Goal: Complete application form

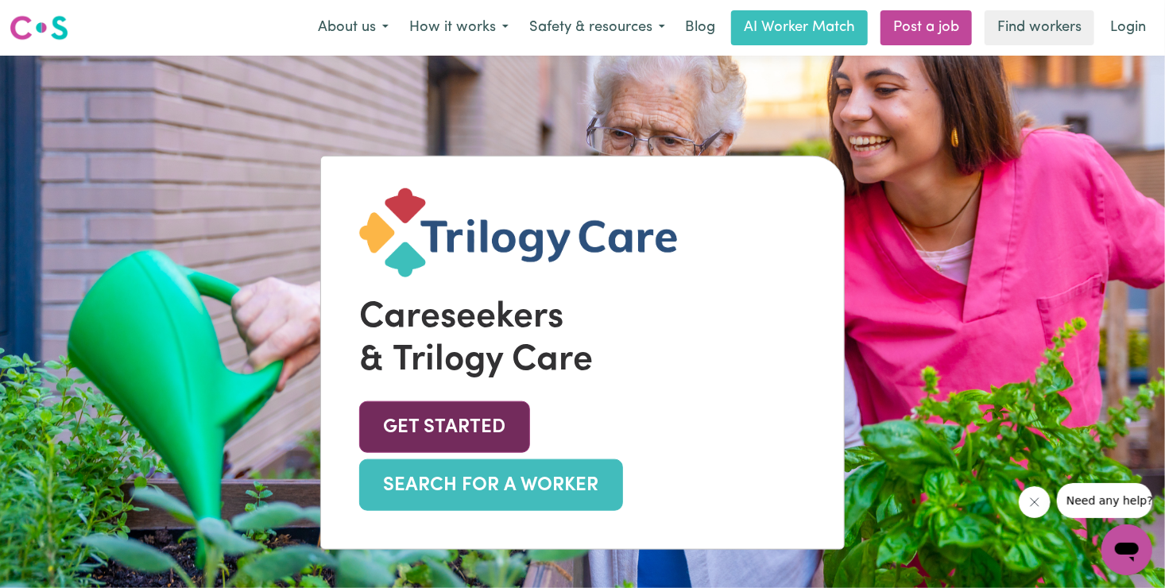
click at [427, 453] on link "GET STARTED" at bounding box center [444, 427] width 171 height 52
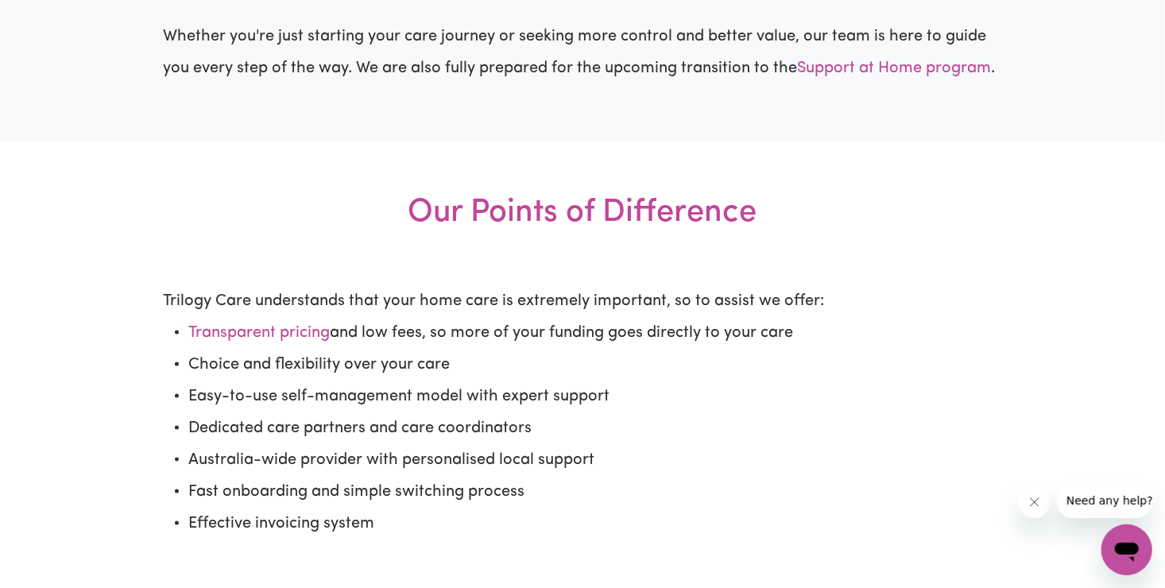
scroll to position [852, 0]
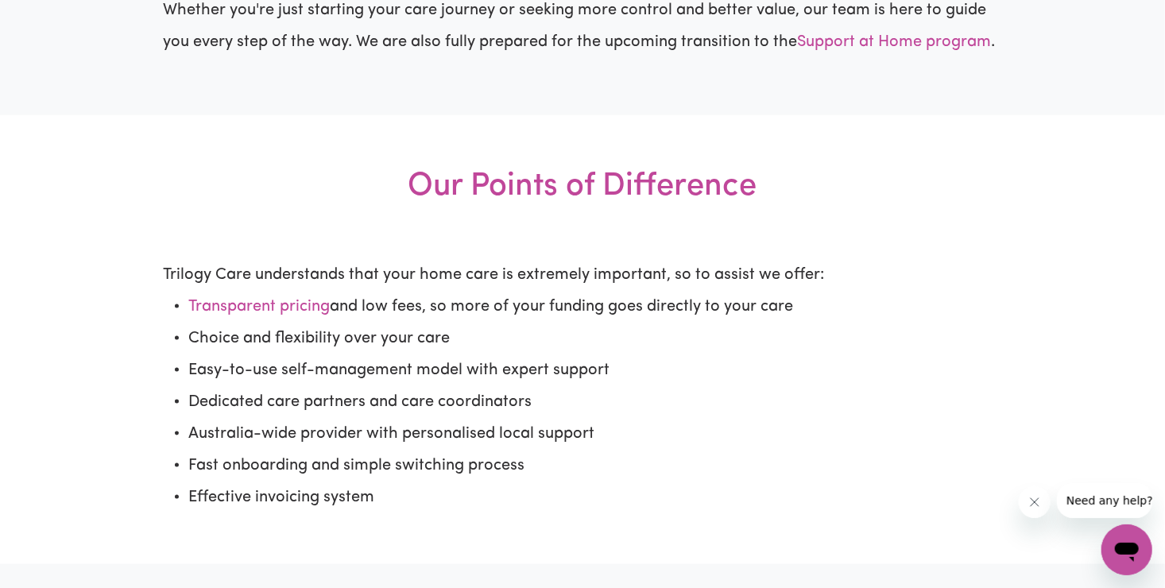
click at [242, 376] on li "Easy-to-use self-management model with expert support" at bounding box center [595, 371] width 814 height 32
click at [225, 374] on li "Easy-to-use self-management model with expert support" at bounding box center [595, 371] width 814 height 32
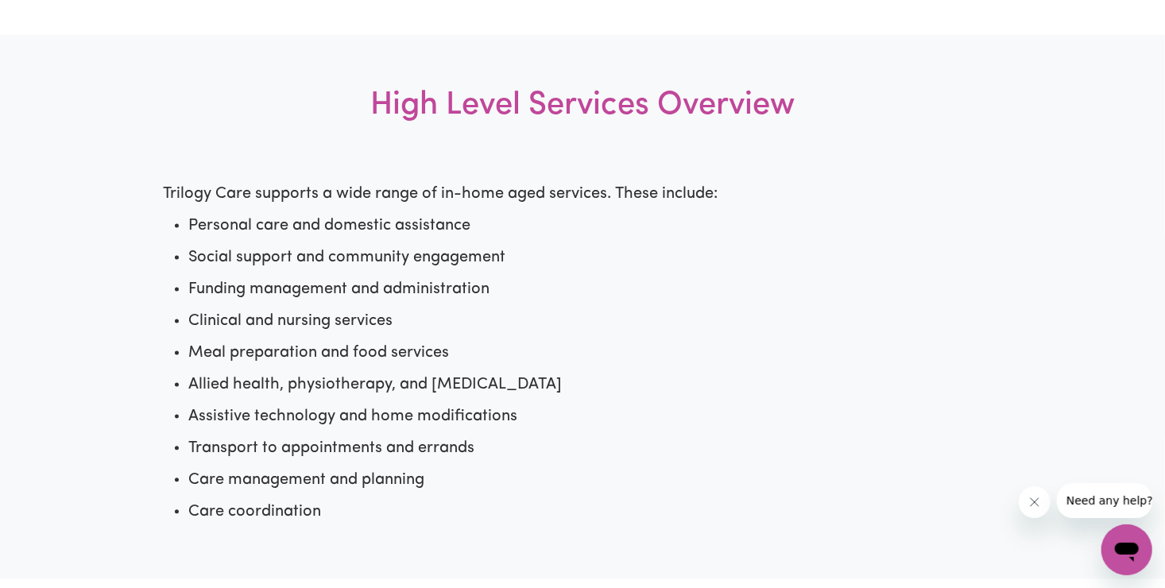
scroll to position [1409, 0]
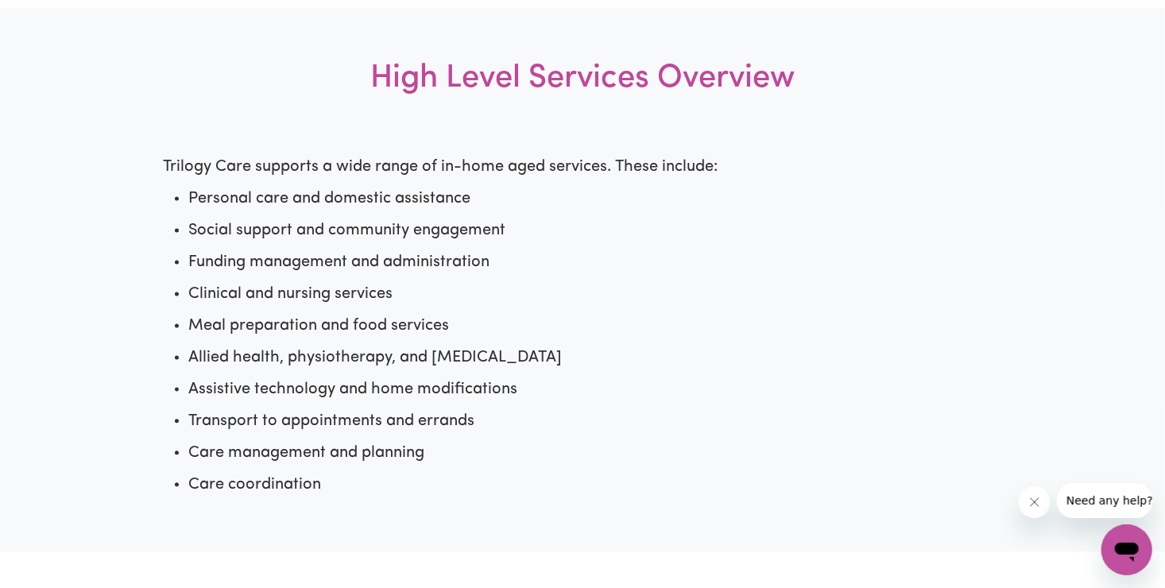
click at [172, 423] on ul "Personal care and domestic assistance Social support and community engagement F…" at bounding box center [582, 343] width 839 height 318
click at [188, 420] on li "Transport to appointments and errands" at bounding box center [595, 422] width 814 height 32
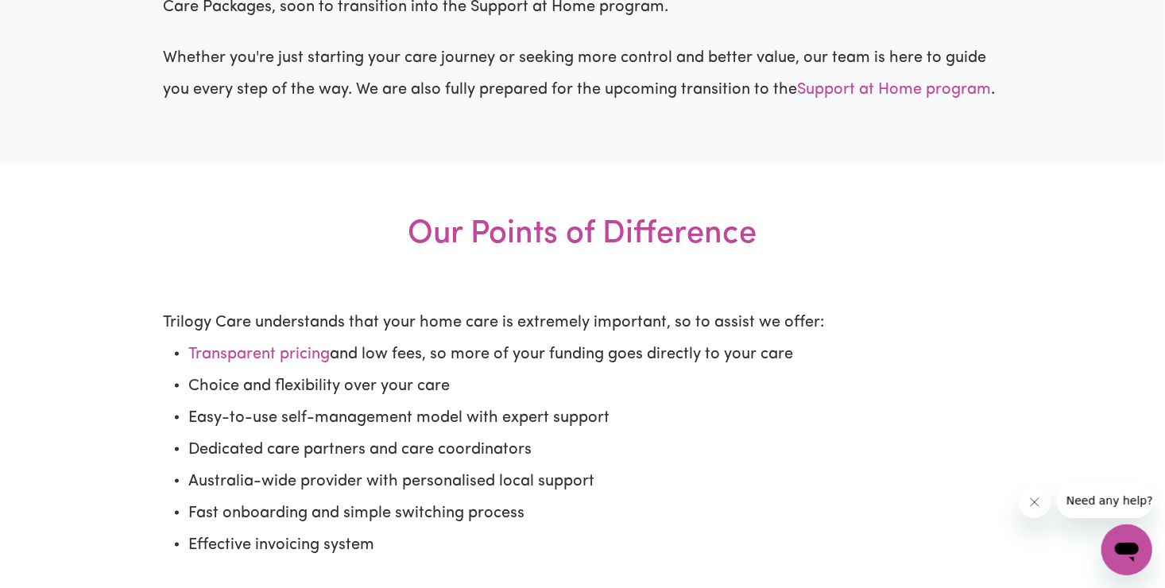
scroll to position [852, 0]
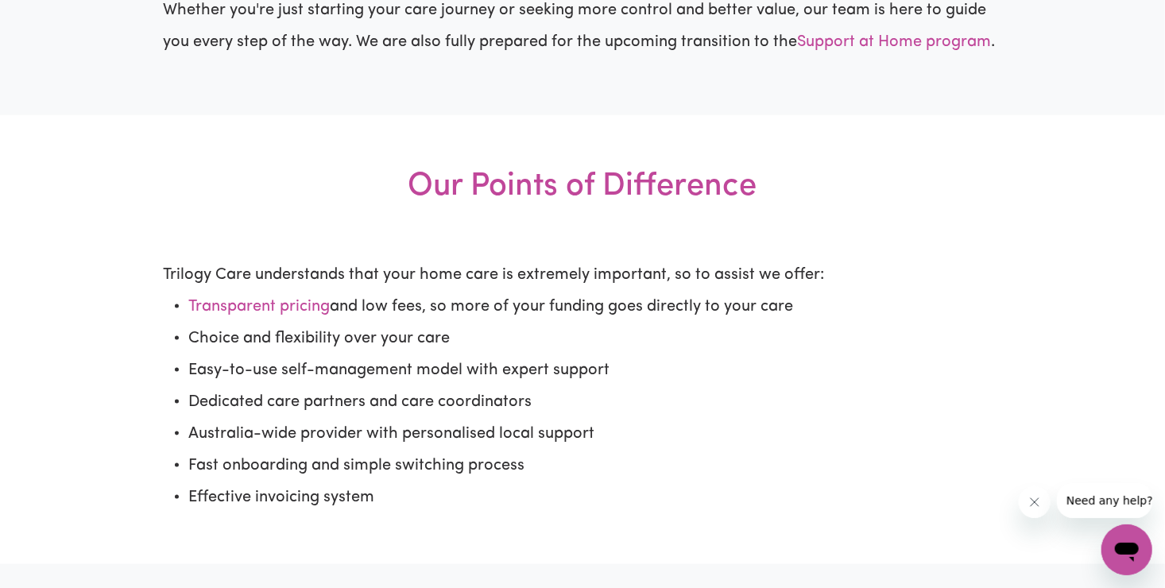
click at [188, 369] on li "Easy-to-use self-management model with expert support" at bounding box center [595, 371] width 814 height 32
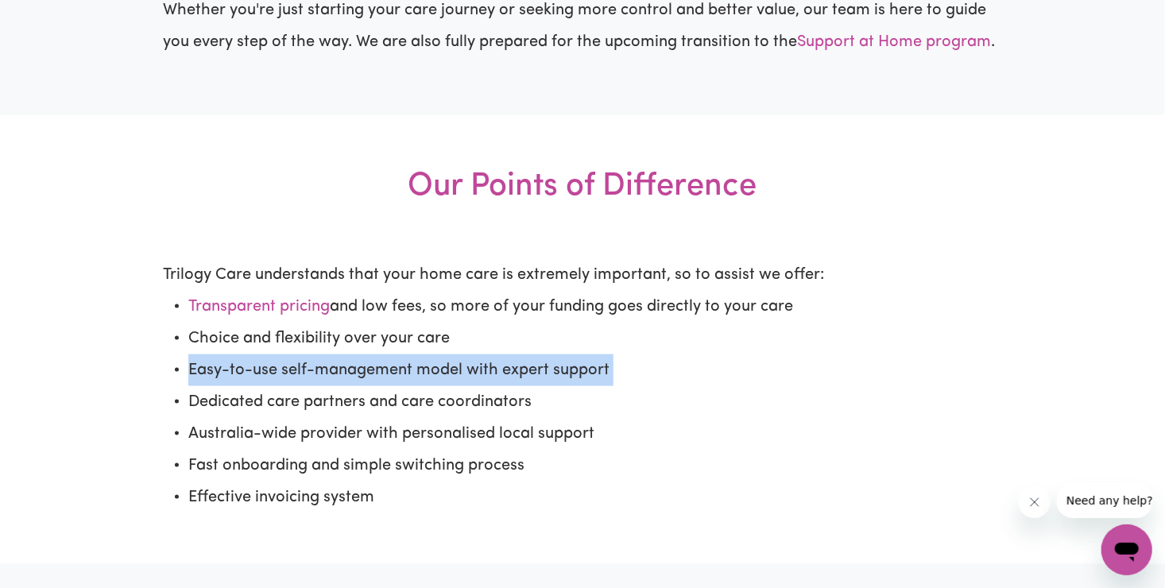
click at [188, 369] on li "Easy-to-use self-management model with expert support" at bounding box center [595, 371] width 814 height 32
drag, startPoint x: 173, startPoint y: 369, endPoint x: 232, endPoint y: 371, distance: 58.9
click at [232, 371] on li "Easy-to-use self-management model with expert support" at bounding box center [595, 371] width 814 height 32
click at [233, 372] on li "Easy-to-use self-management model with expert support" at bounding box center [595, 371] width 814 height 32
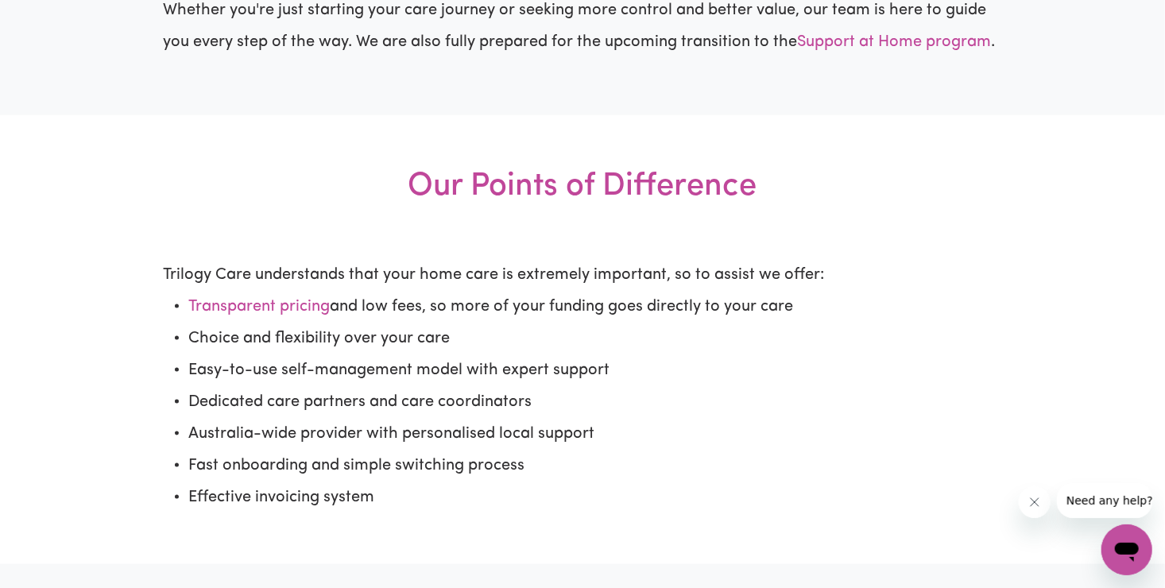
click at [665, 405] on li "Dedicated care partners and care coordinators" at bounding box center [595, 402] width 814 height 32
click at [583, 370] on li "Easy-to-use self-management model with expert support" at bounding box center [595, 371] width 814 height 32
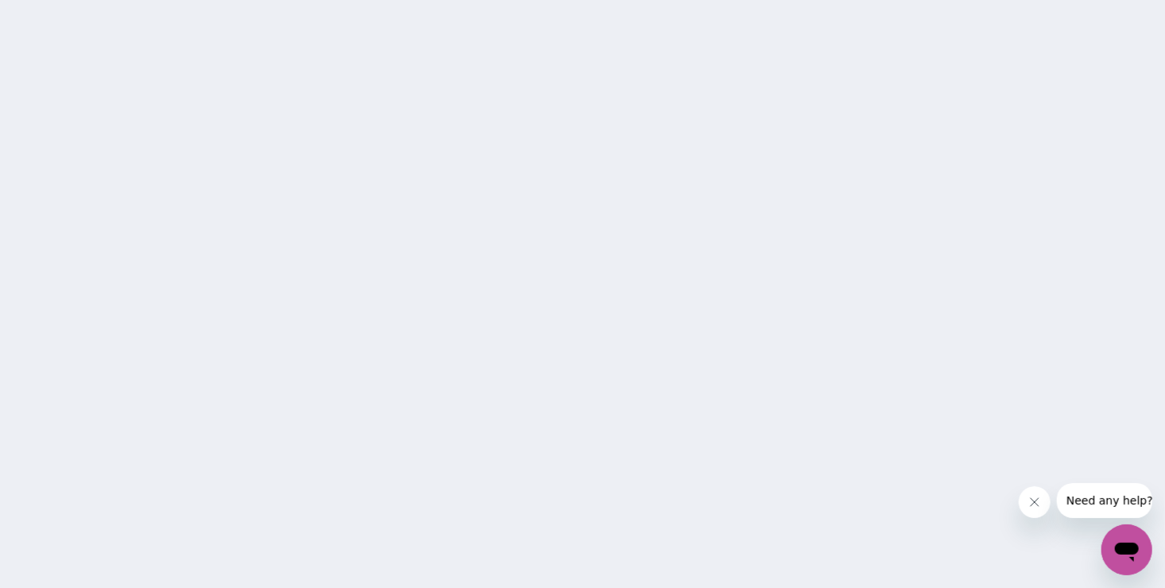
scroll to position [2760, 0]
